Goal: Navigation & Orientation: Understand site structure

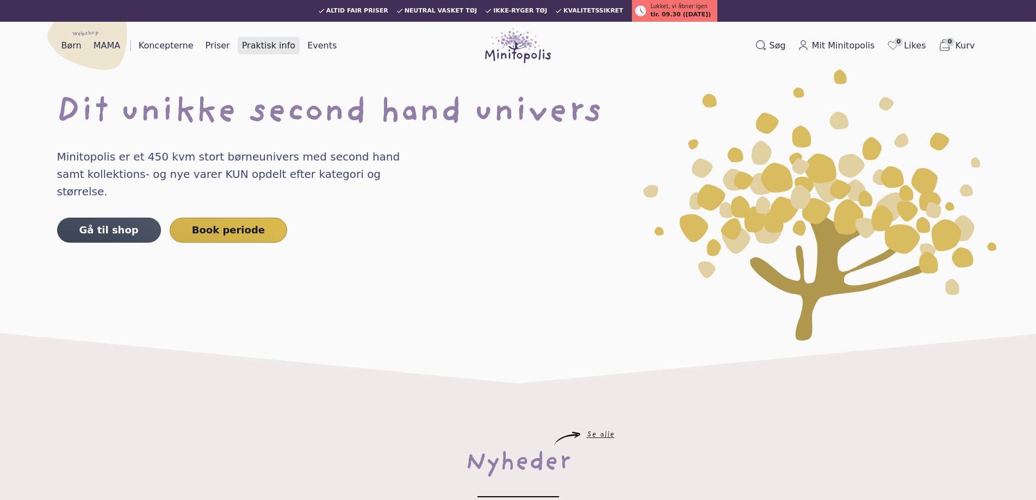
click at [257, 46] on link "Praktisk info" at bounding box center [269, 45] width 62 height 17
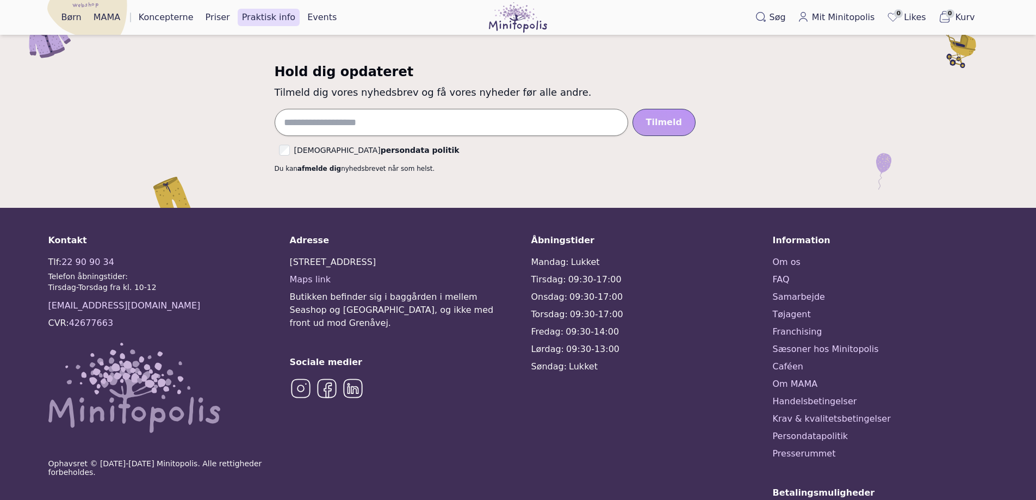
scroll to position [707, 0]
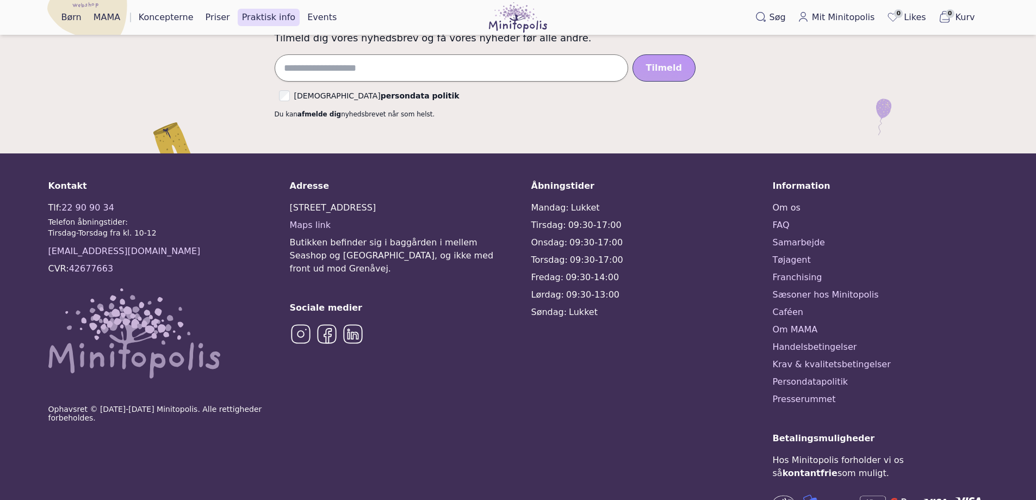
click at [781, 205] on link "Om os" at bounding box center [880, 207] width 215 height 13
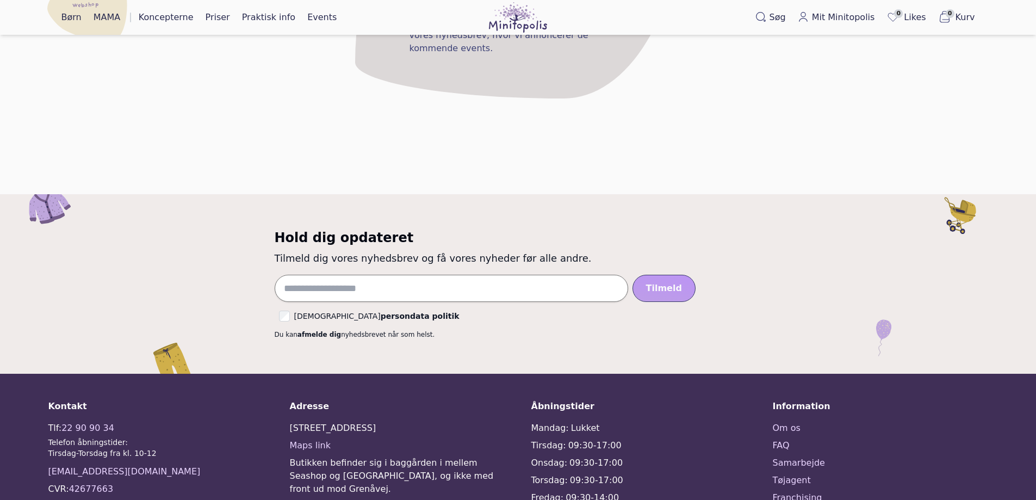
scroll to position [1959, 0]
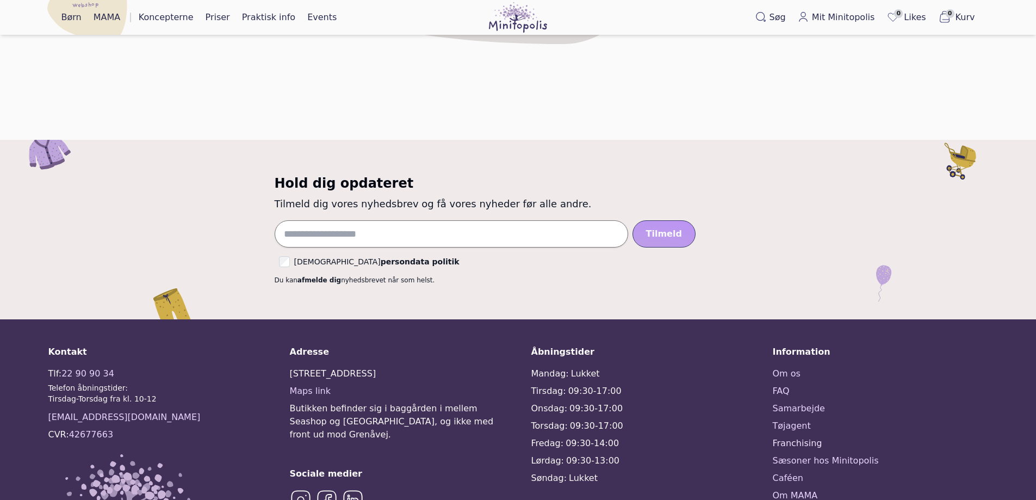
click at [776, 437] on link "Franchising" at bounding box center [880, 443] width 215 height 13
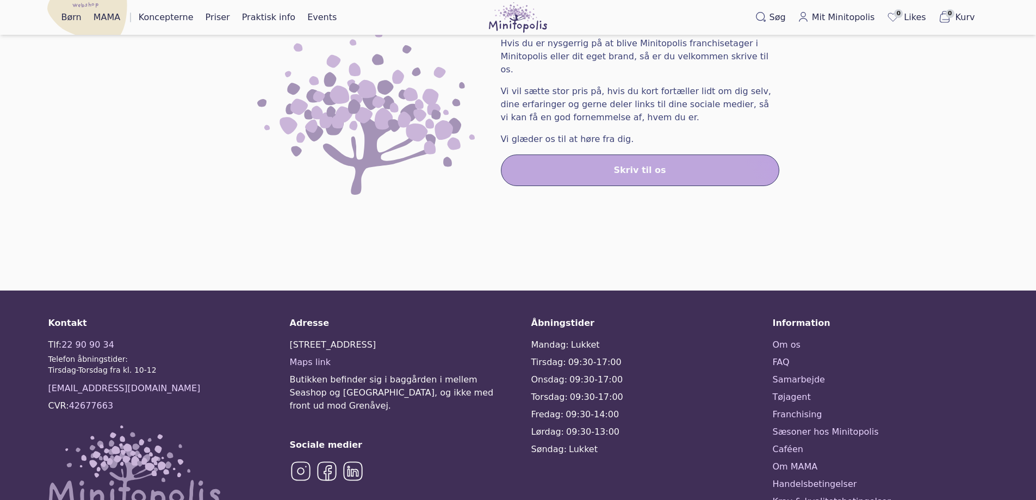
scroll to position [1306, 0]
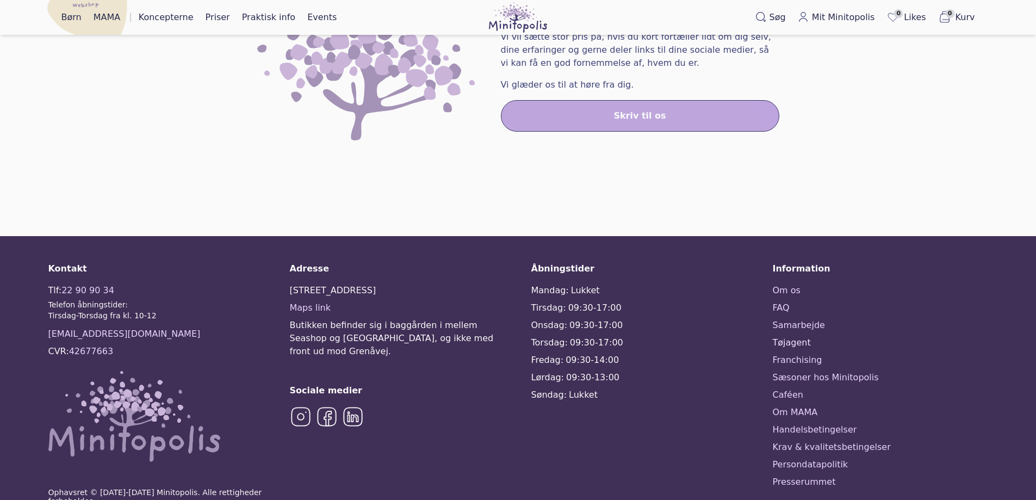
click at [790, 336] on link "Tøjagent" at bounding box center [880, 342] width 215 height 13
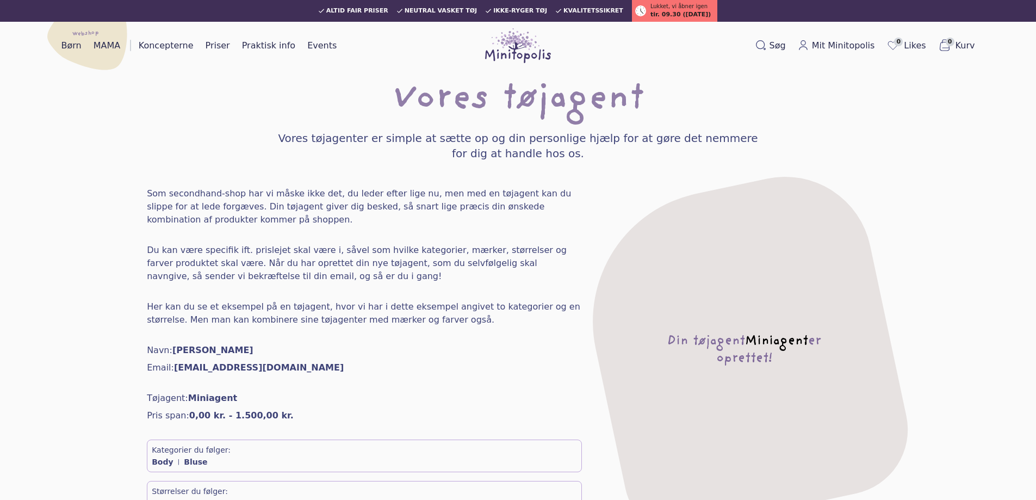
drag, startPoint x: 120, startPoint y: 234, endPoint x: 105, endPoint y: 237, distance: 14.9
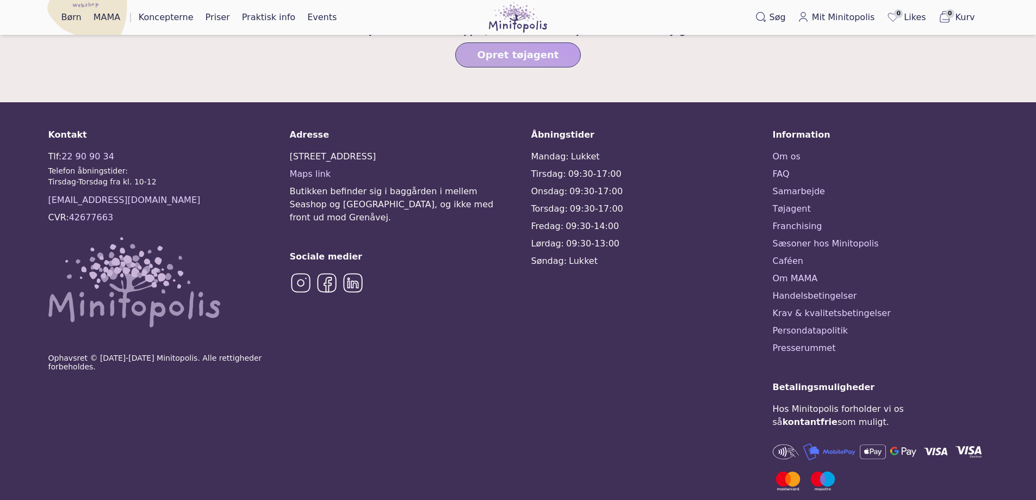
scroll to position [979, 0]
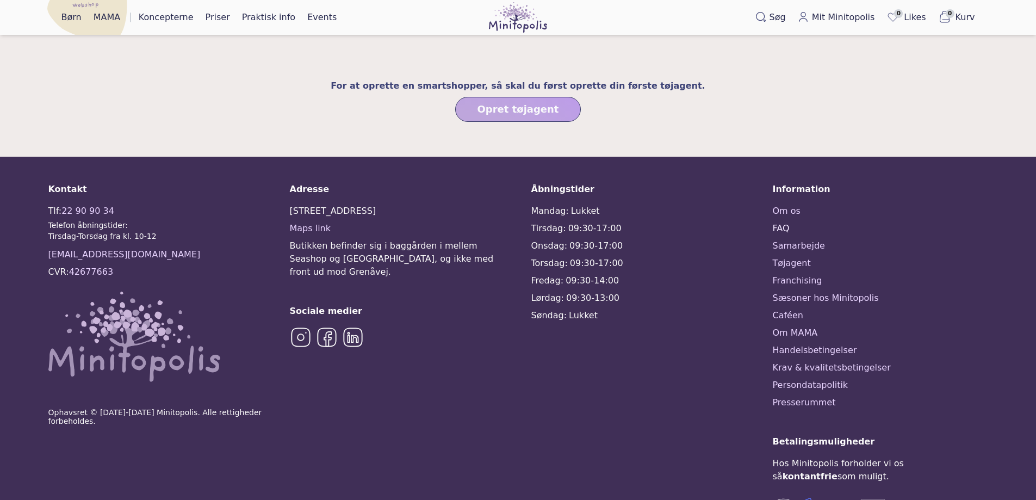
click at [780, 222] on link "FAQ" at bounding box center [880, 228] width 215 height 13
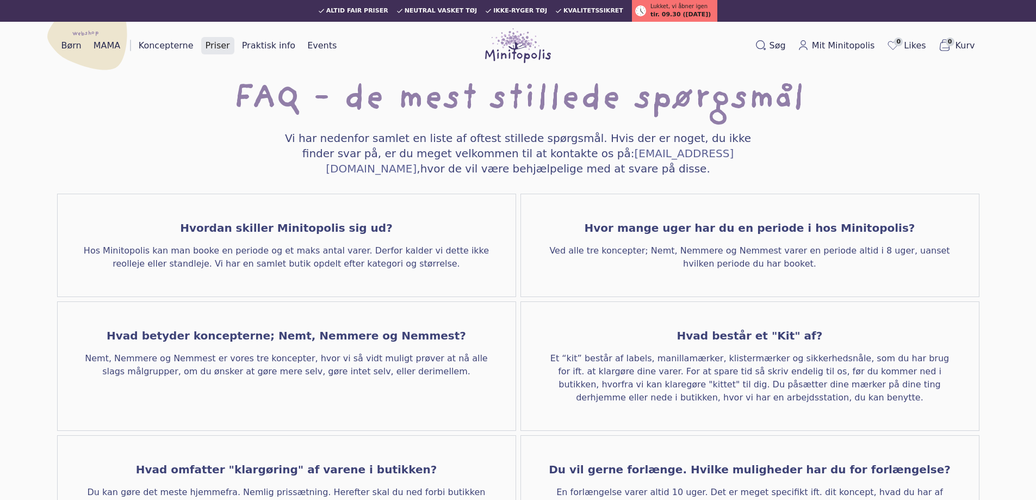
click at [210, 45] on link "Priser" at bounding box center [217, 45] width 33 height 17
